Goal: Find contact information: Find contact information

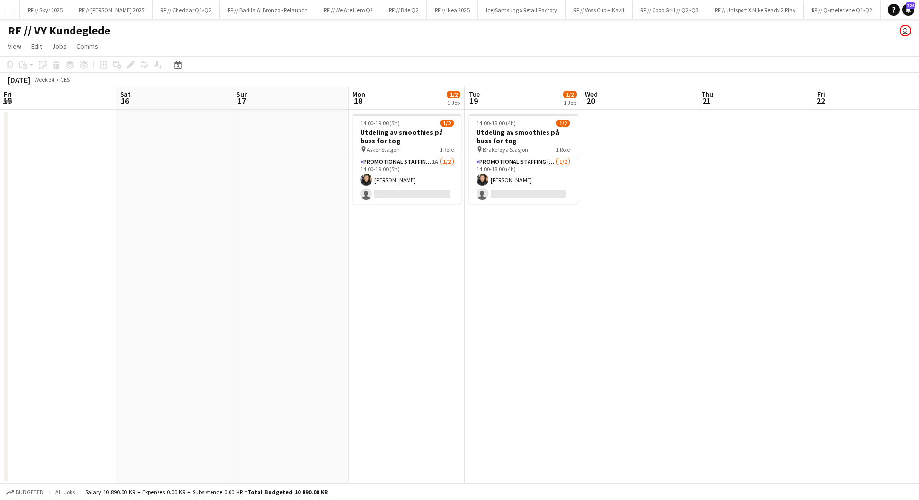
scroll to position [0, 384]
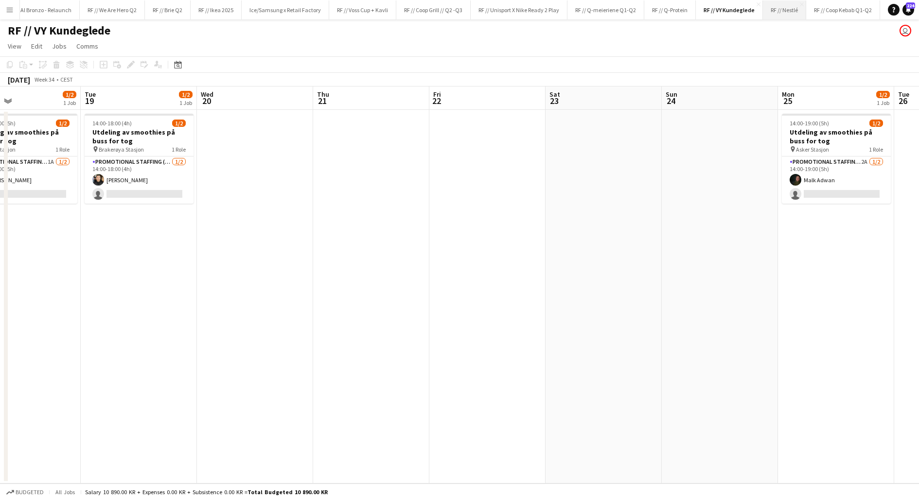
click at [769, 5] on button "RF // Nestlé Close" at bounding box center [784, 9] width 43 height 19
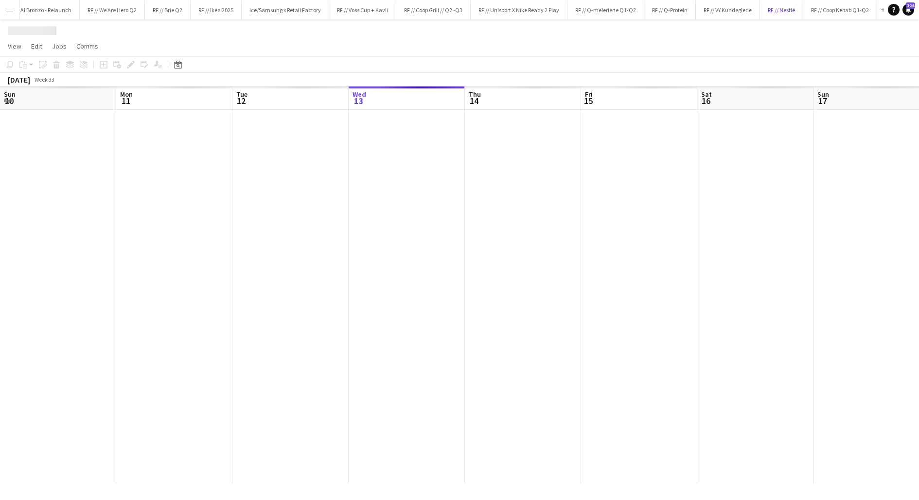
scroll to position [0, 232]
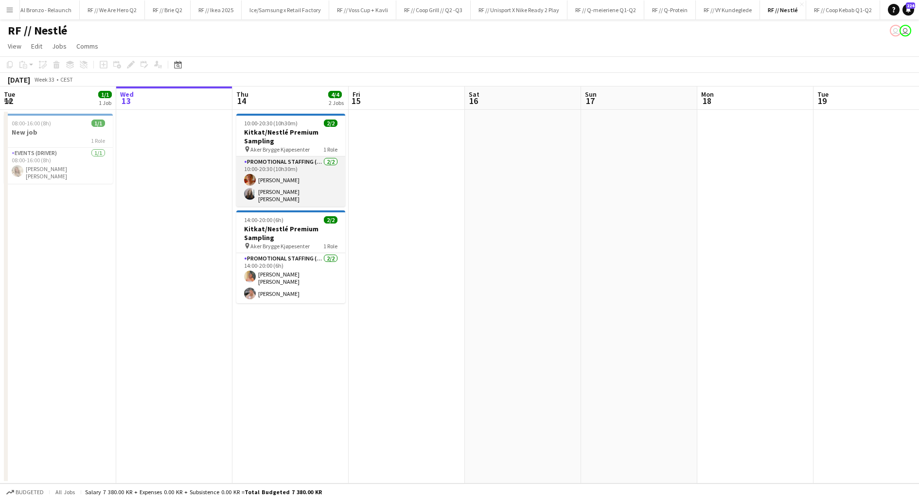
click at [277, 181] on app-card-role "Promotional Staffing (Brand Ambassadors) [DATE] 10:00-20:30 (10h30m) [PERSON_NA…" at bounding box center [290, 182] width 109 height 50
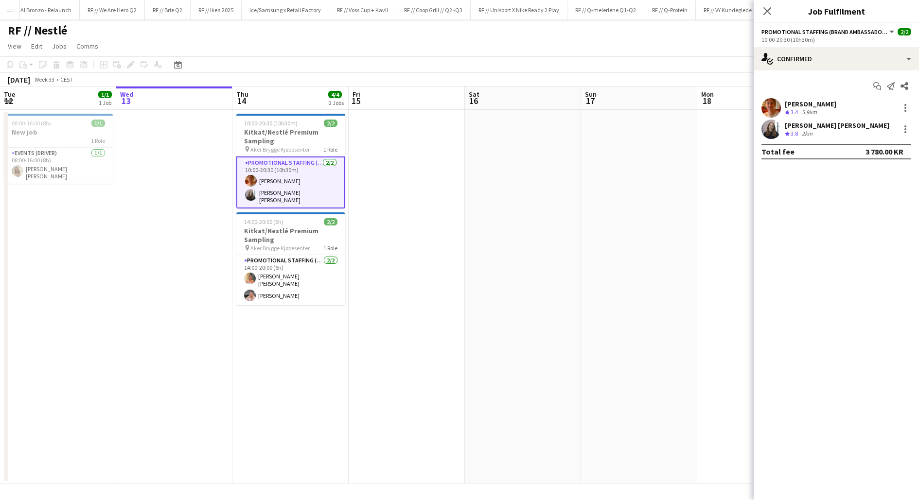
click at [791, 127] on div "[PERSON_NAME] [PERSON_NAME]" at bounding box center [837, 125] width 105 height 9
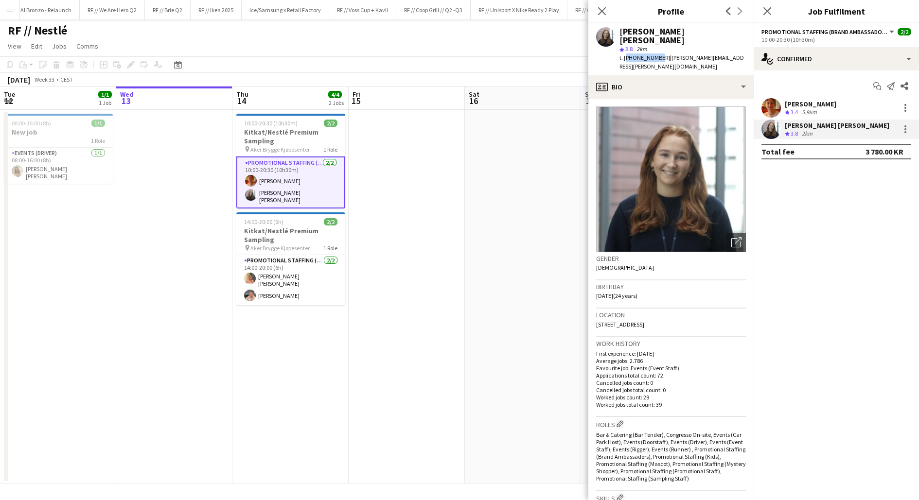
drag, startPoint x: 655, startPoint y: 49, endPoint x: 624, endPoint y: 49, distance: 31.6
click at [624, 54] on span "t. [PHONE_NUMBER]" at bounding box center [644, 57] width 51 height 7
copy span "[PHONE_NUMBER]"
click at [482, 215] on app-date-cell at bounding box center [523, 297] width 116 height 374
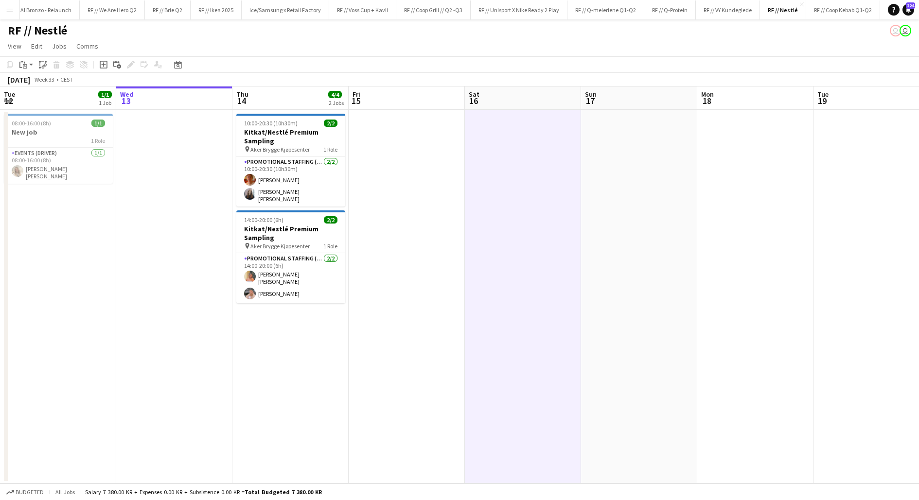
click at [439, 262] on app-date-cell at bounding box center [407, 297] width 116 height 374
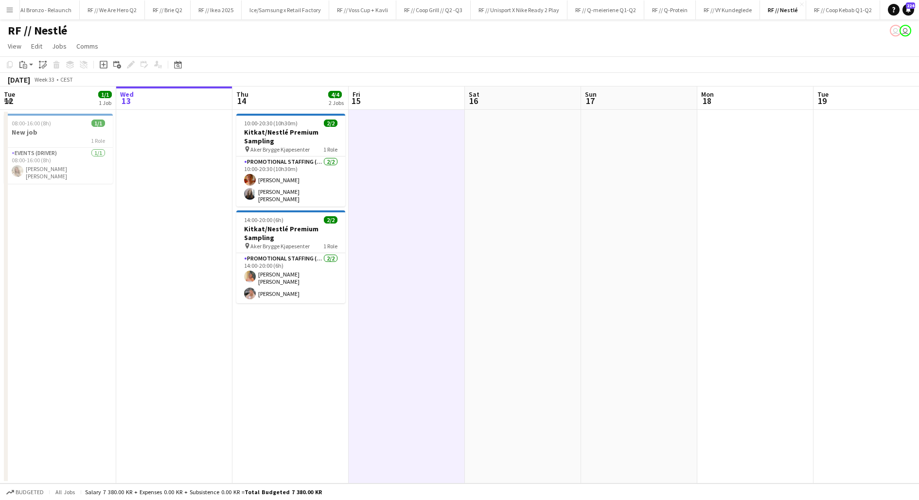
click at [439, 262] on app-date-cell at bounding box center [407, 297] width 116 height 374
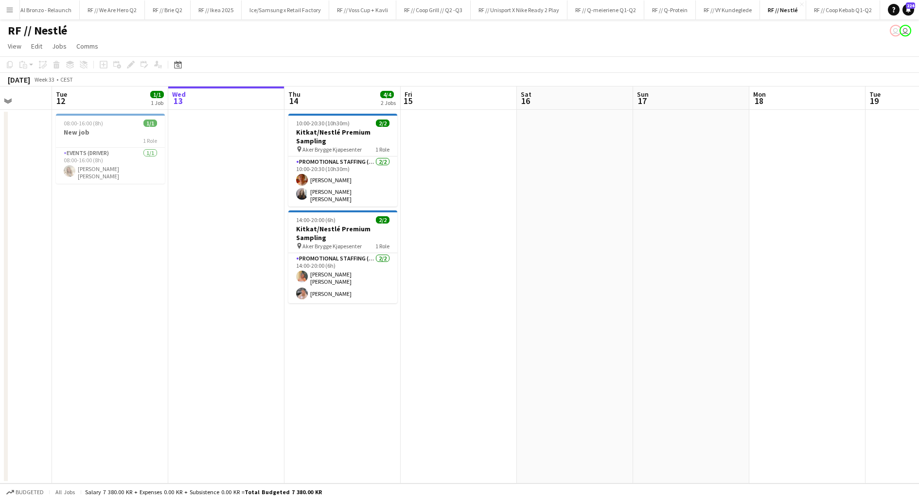
scroll to position [0, 292]
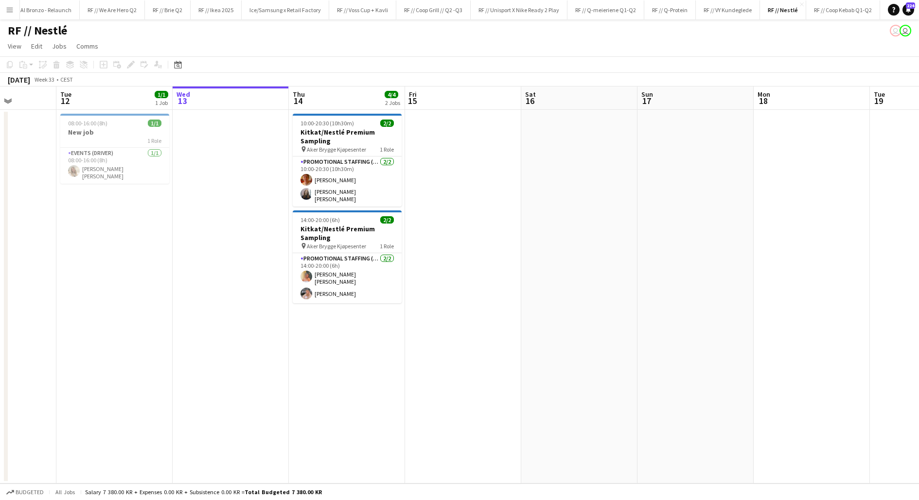
click at [442, 312] on app-date-cell at bounding box center [463, 297] width 116 height 374
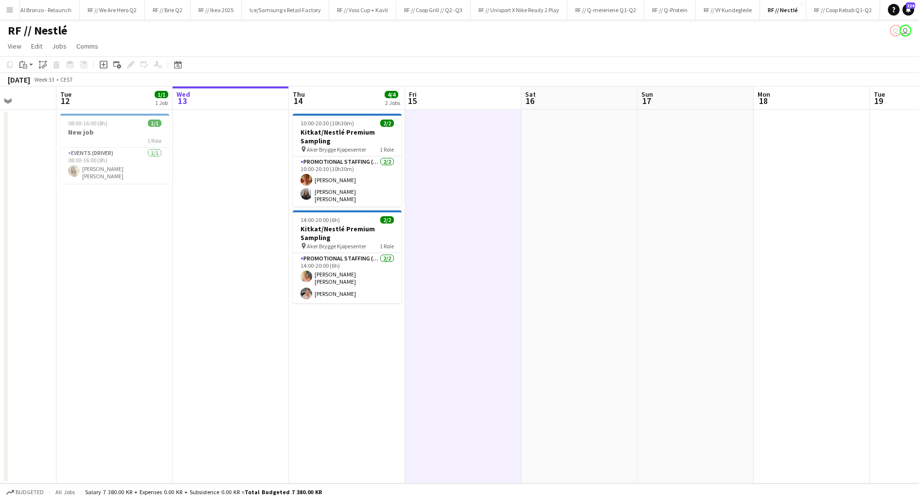
click at [442, 312] on app-date-cell at bounding box center [463, 297] width 116 height 374
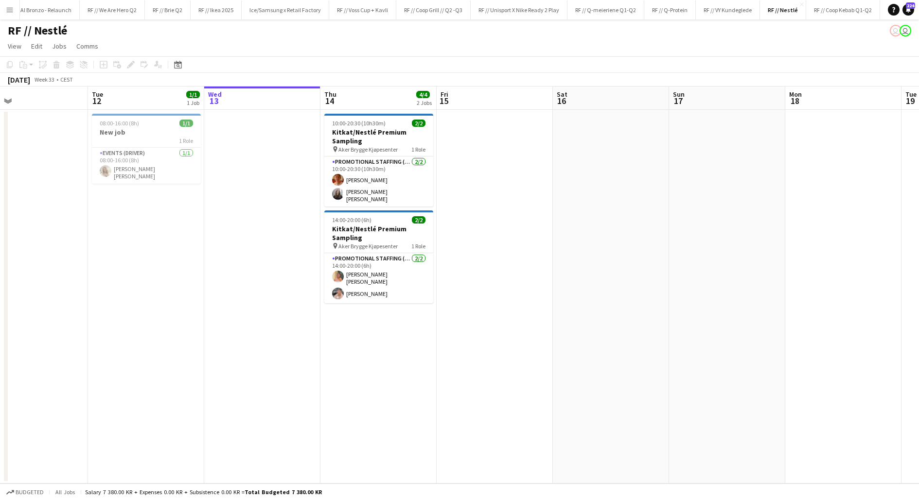
scroll to position [0, 258]
click at [396, 343] on app-date-cell "10:00-20:30 (10h30m) 2/2 Kitkat/Nestlé Premium Sampling pin [PERSON_NAME] Brygg…" at bounding box center [381, 297] width 116 height 374
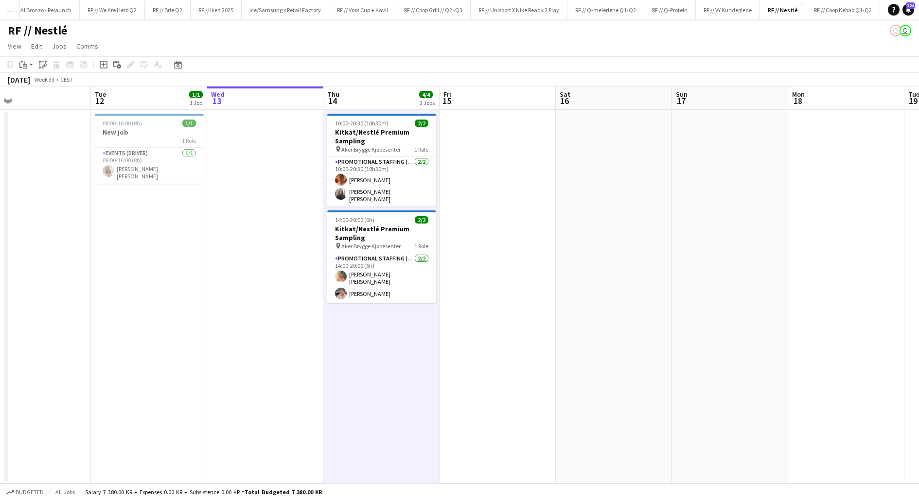
click at [396, 343] on app-date-cell "10:00-20:30 (10h30m) 2/2 Kitkat/Nestlé Premium Sampling pin [PERSON_NAME] Brygg…" at bounding box center [381, 297] width 116 height 374
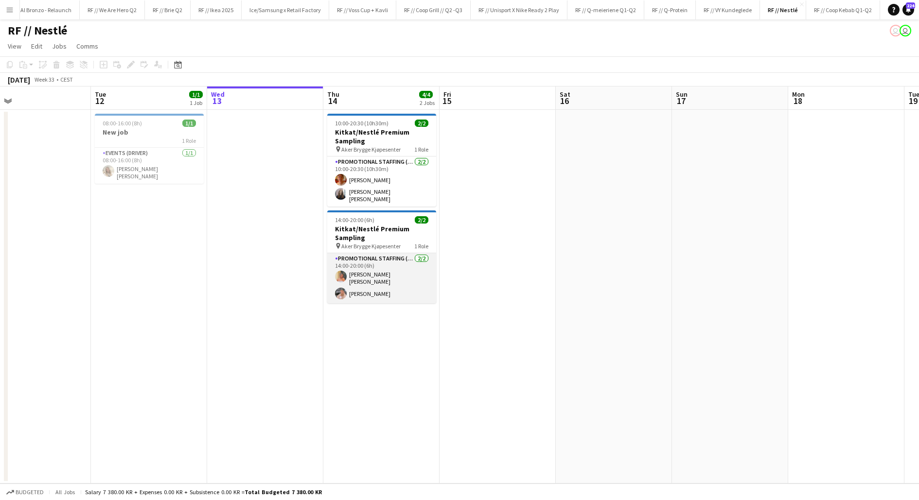
click at [369, 276] on app-card-role "Promotional Staffing (Brand Ambassadors) [DATE] 14:00-20:00 (6h) [PERSON_NAME] …" at bounding box center [381, 278] width 109 height 50
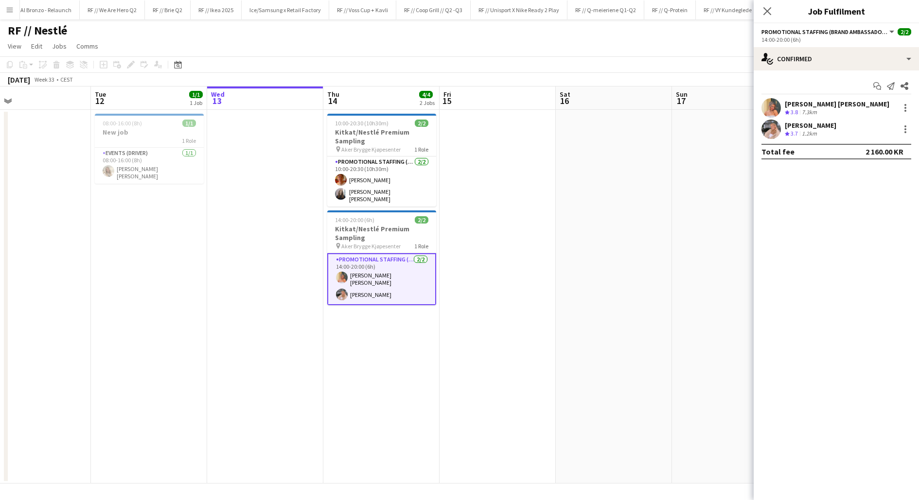
click at [285, 243] on app-date-cell at bounding box center [265, 297] width 116 height 374
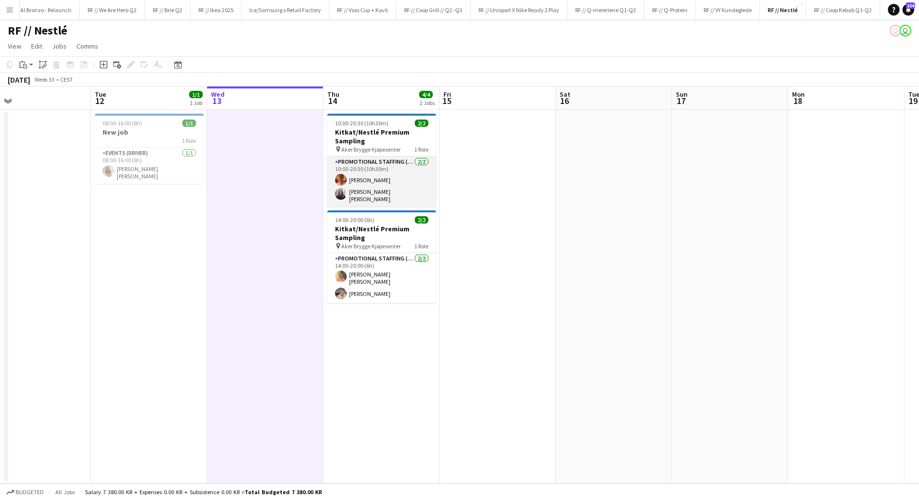
click at [350, 175] on app-card-role "Promotional Staffing (Brand Ambassadors) [DATE] 10:00-20:30 (10h30m) [PERSON_NA…" at bounding box center [381, 182] width 109 height 50
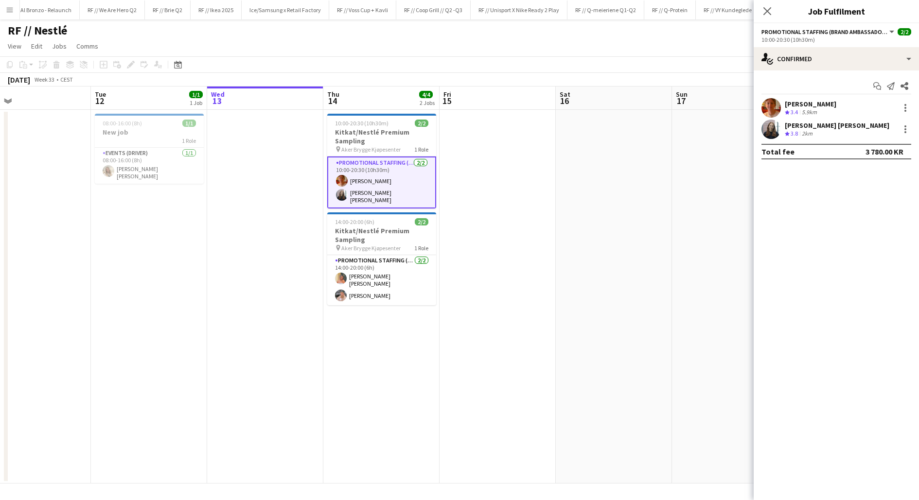
click at [776, 106] on app-user-avatar at bounding box center [770, 107] width 19 height 19
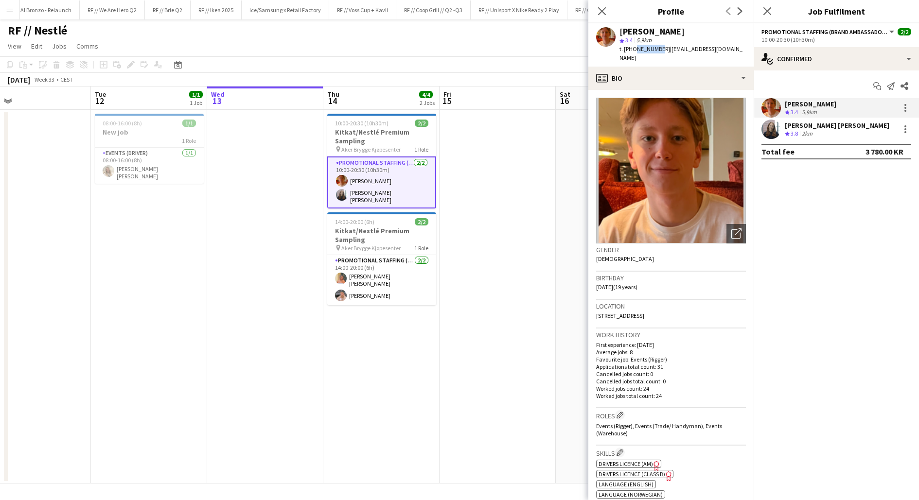
drag, startPoint x: 655, startPoint y: 48, endPoint x: 631, endPoint y: 49, distance: 23.8
click at [631, 49] on span "t. [PHONE_NUMBER]" at bounding box center [644, 48] width 51 height 7
copy span "41533717"
click at [366, 285] on app-card-role "Promotional Staffing (Brand Ambassadors) [DATE] 14:00-20:00 (6h) [PERSON_NAME] …" at bounding box center [381, 280] width 109 height 50
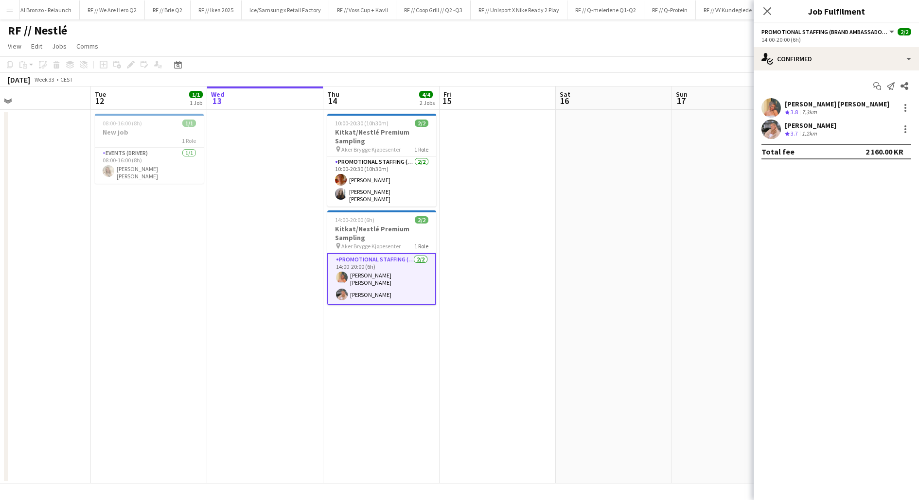
click at [774, 128] on app-user-avatar at bounding box center [770, 129] width 19 height 19
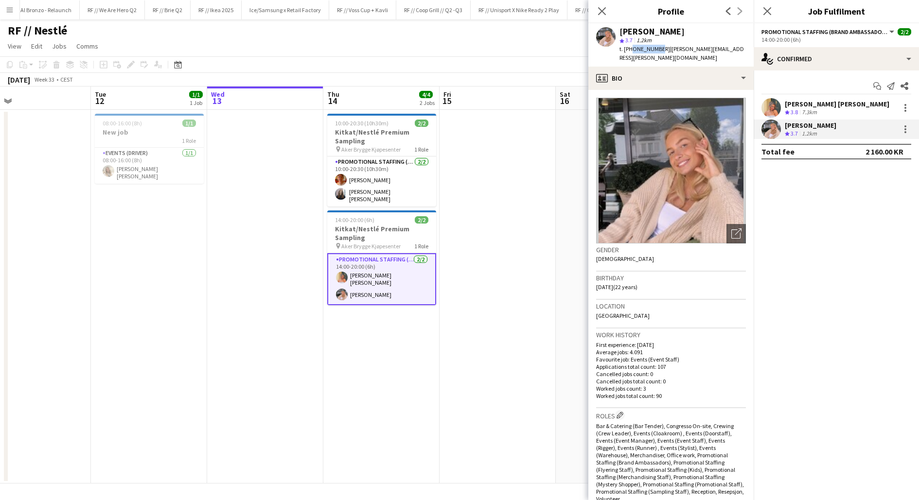
drag, startPoint x: 656, startPoint y: 48, endPoint x: 630, endPoint y: 48, distance: 25.3
click at [630, 48] on span "t. [PHONE_NUMBER]" at bounding box center [644, 48] width 51 height 7
copy span "[PHONE_NUMBER]"
click at [778, 109] on app-user-avatar at bounding box center [770, 107] width 19 height 19
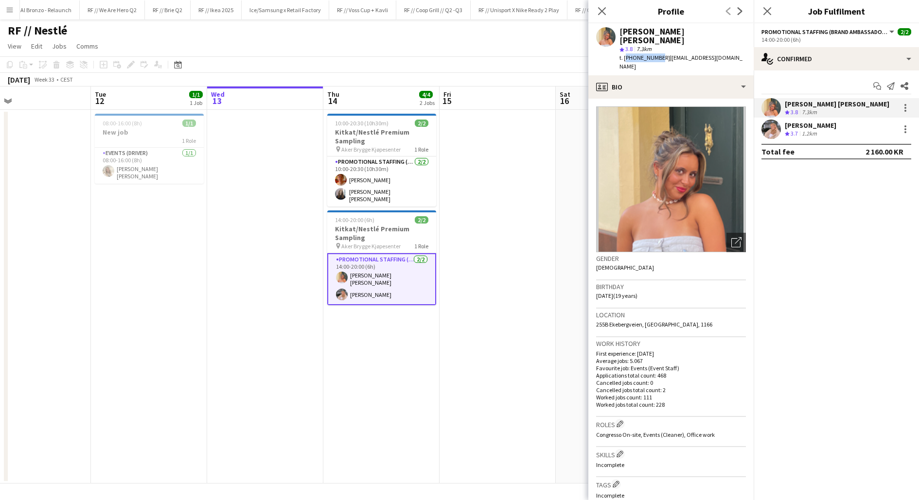
drag, startPoint x: 656, startPoint y: 50, endPoint x: 624, endPoint y: 49, distance: 32.6
click at [624, 54] on span "t. [PHONE_NUMBER]" at bounding box center [644, 57] width 51 height 7
copy span "[PHONE_NUMBER]"
click at [467, 263] on app-date-cell at bounding box center [497, 297] width 116 height 374
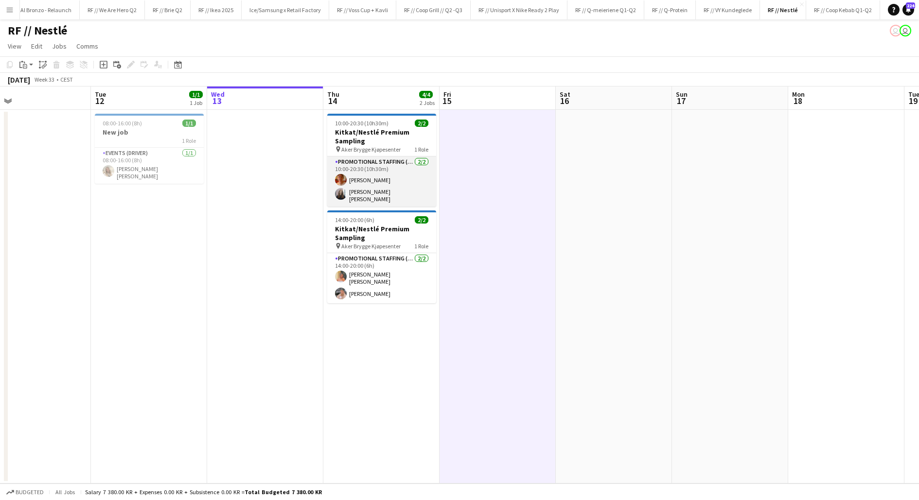
click at [376, 176] on app-card-role "Promotional Staffing (Brand Ambassadors) [DATE] 10:00-20:30 (10h30m) [PERSON_NA…" at bounding box center [381, 182] width 109 height 50
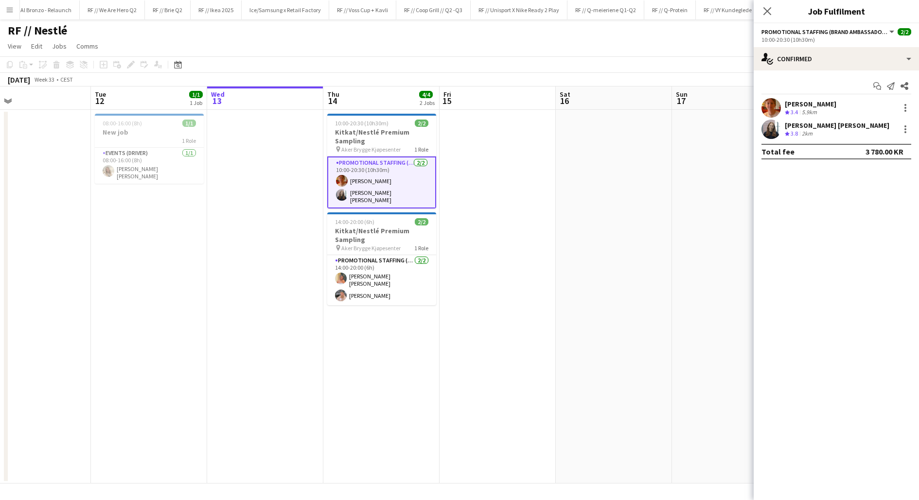
click at [773, 107] on app-user-avatar at bounding box center [770, 107] width 19 height 19
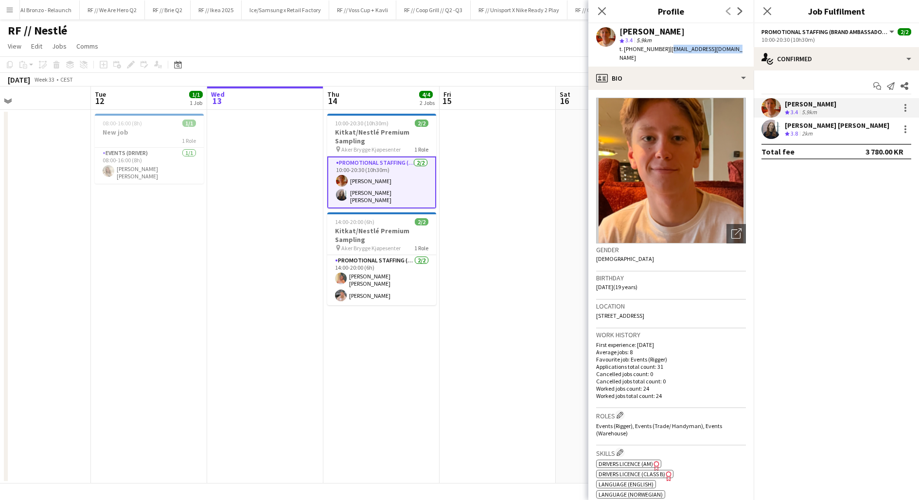
drag, startPoint x: 717, startPoint y: 47, endPoint x: 660, endPoint y: 49, distance: 57.4
click at [660, 49] on span "| [EMAIL_ADDRESS][DOMAIN_NAME]" at bounding box center [680, 53] width 123 height 16
copy span "[EMAIL_ADDRESS][DOMAIN_NAME]"
click at [778, 129] on app-user-avatar at bounding box center [770, 129] width 19 height 19
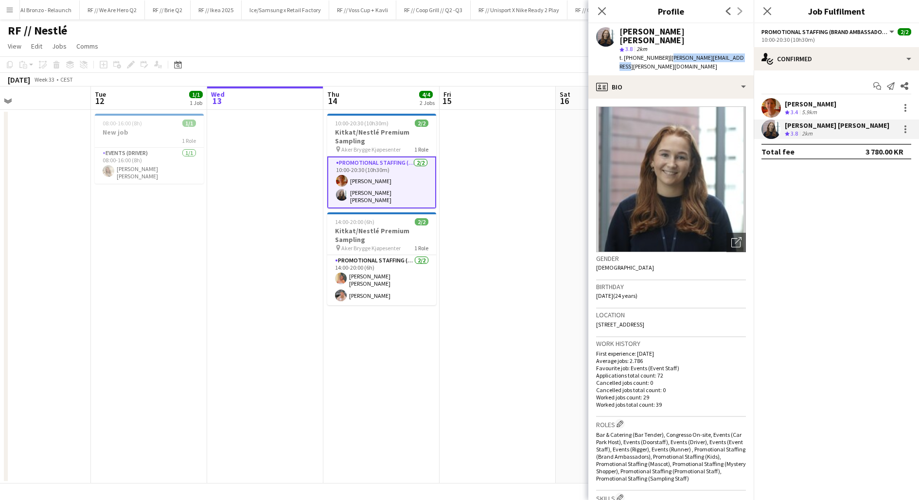
drag, startPoint x: 729, startPoint y: 48, endPoint x: 660, endPoint y: 49, distance: 69.5
click at [660, 54] on span "| [PERSON_NAME][EMAIL_ADDRESS][PERSON_NAME][DOMAIN_NAME]" at bounding box center [681, 62] width 124 height 16
copy span "[PERSON_NAME][EMAIL_ADDRESS][PERSON_NAME][DOMAIN_NAME]"
click at [403, 277] on app-card-role "Promotional Staffing (Brand Ambassadors) [DATE] 14:00-20:00 (6h) [PERSON_NAME] …" at bounding box center [381, 280] width 109 height 50
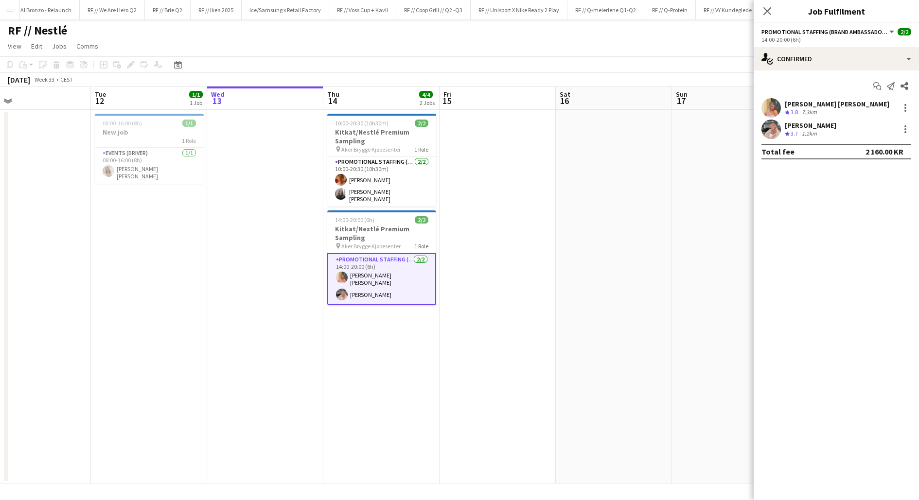
click at [766, 106] on app-user-avatar at bounding box center [770, 107] width 19 height 19
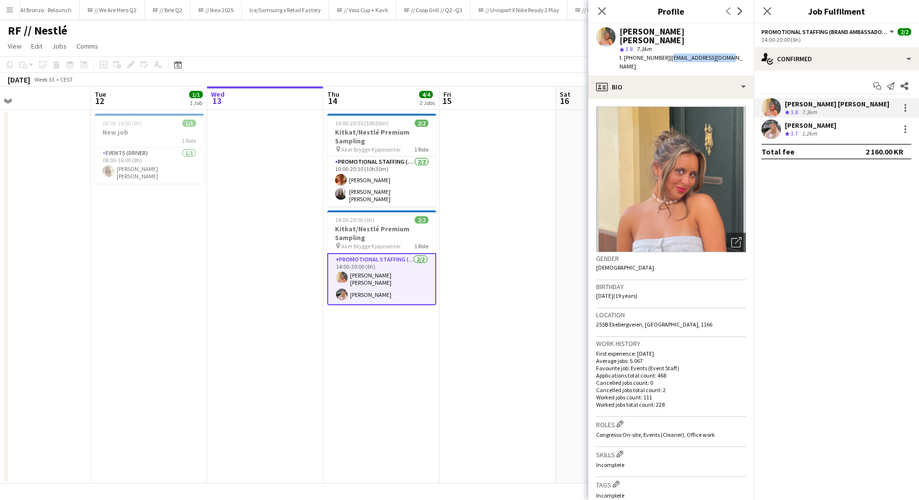
drag, startPoint x: 718, startPoint y: 51, endPoint x: 660, endPoint y: 48, distance: 58.4
click at [660, 54] on span "| [EMAIL_ADDRESS][DOMAIN_NAME]" at bounding box center [680, 62] width 123 height 16
copy span "[EMAIL_ADDRESS][DOMAIN_NAME]"
click at [775, 126] on app-user-avatar at bounding box center [770, 129] width 19 height 19
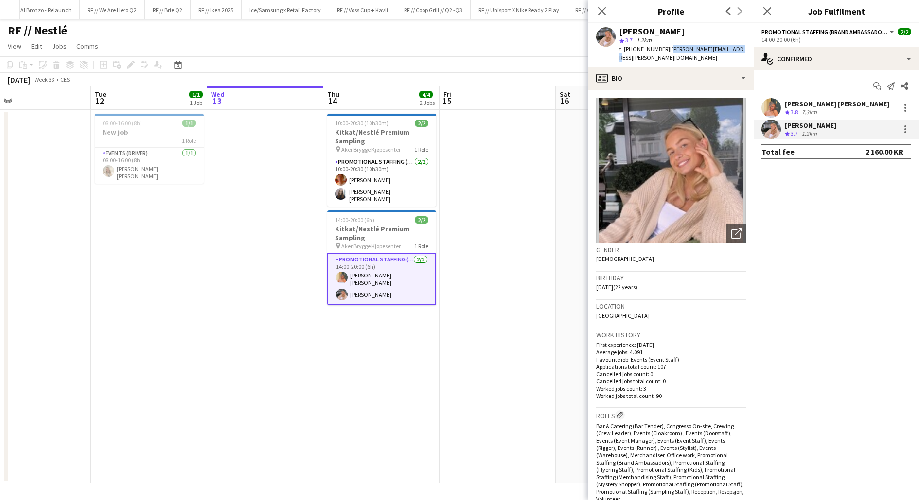
drag, startPoint x: 722, startPoint y: 49, endPoint x: 659, endPoint y: 48, distance: 63.2
click at [659, 48] on span "| [PERSON_NAME][EMAIL_ADDRESS][PERSON_NAME][DOMAIN_NAME]" at bounding box center [681, 53] width 124 height 16
copy span "[PERSON_NAME][EMAIL_ADDRESS][PERSON_NAME][DOMAIN_NAME]"
